Goal: Find specific page/section: Find specific page/section

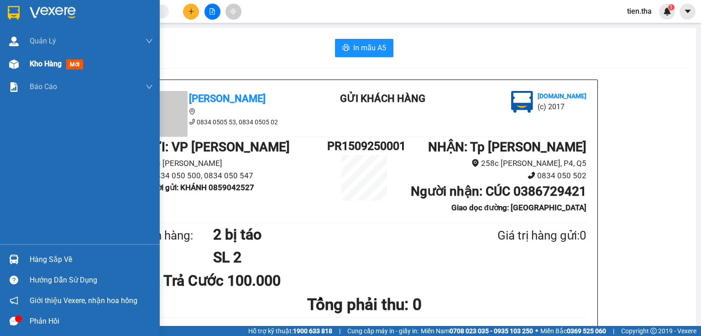
click at [74, 61] on span "mới" at bounding box center [74, 64] width 17 height 10
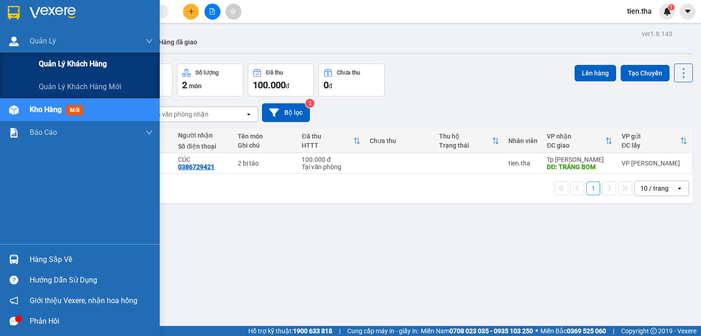
click at [63, 64] on span "Quản lý khách hàng" at bounding box center [73, 63] width 68 height 11
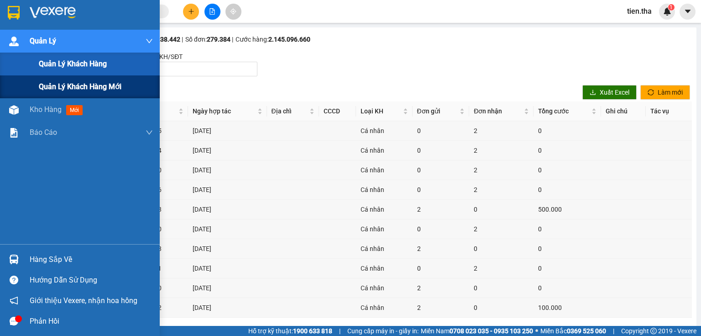
click at [74, 84] on span "Quản lý khách hàng mới" at bounding box center [80, 86] width 83 height 11
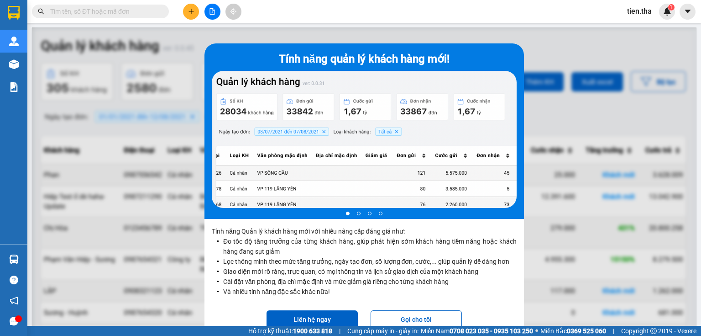
click at [546, 40] on div at bounding box center [364, 195] width 665 height 336
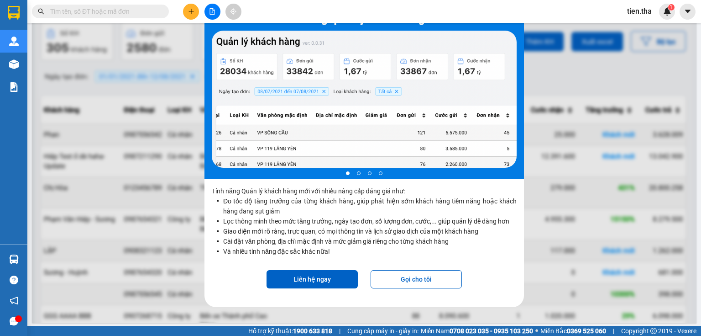
scroll to position [42, 0]
